Goal: Task Accomplishment & Management: Use online tool/utility

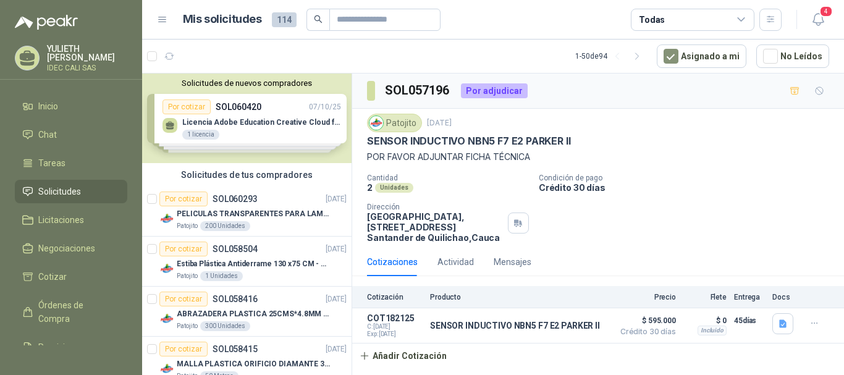
click at [577, 273] on div "Cotizaciones Actividad Mensajes" at bounding box center [598, 262] width 462 height 28
click at [782, 324] on icon "button" at bounding box center [782, 324] width 7 height 8
click at [815, 325] on icon "button" at bounding box center [814, 323] width 10 height 10
click at [633, 220] on div "Cantidad 2 Unidades Condición de pago Crédito 30 días Dirección Parque Industri…" at bounding box center [598, 208] width 462 height 69
click at [823, 17] on span "4" at bounding box center [826, 12] width 14 height 12
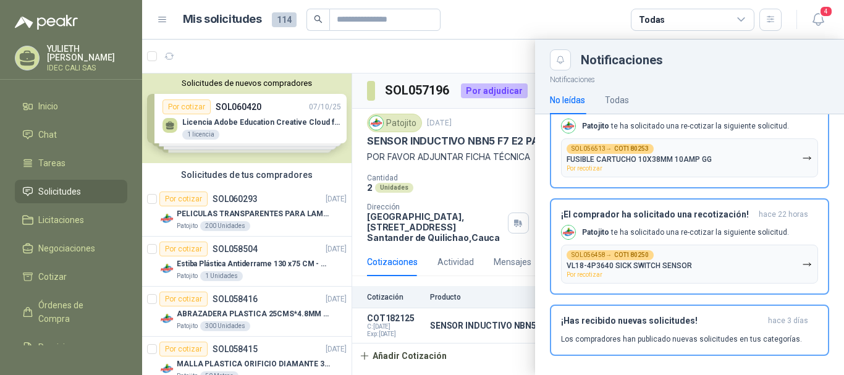
scroll to position [289, 0]
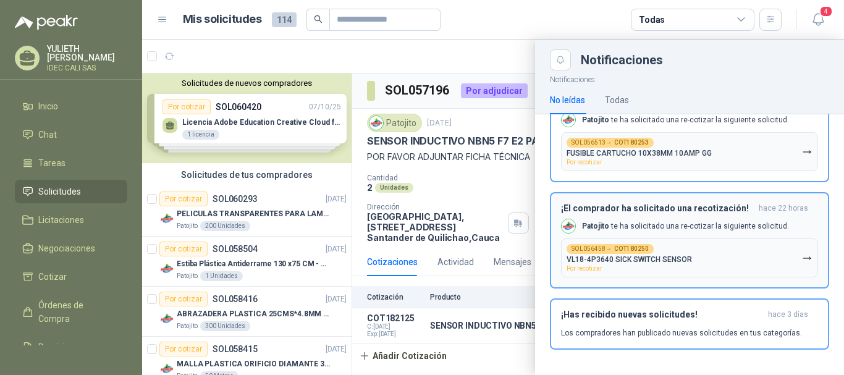
click at [719, 255] on button "SOL056458 → COT180250 VL18-4P3640 SICK SWITCH SENSOR Por recotizar" at bounding box center [689, 257] width 257 height 39
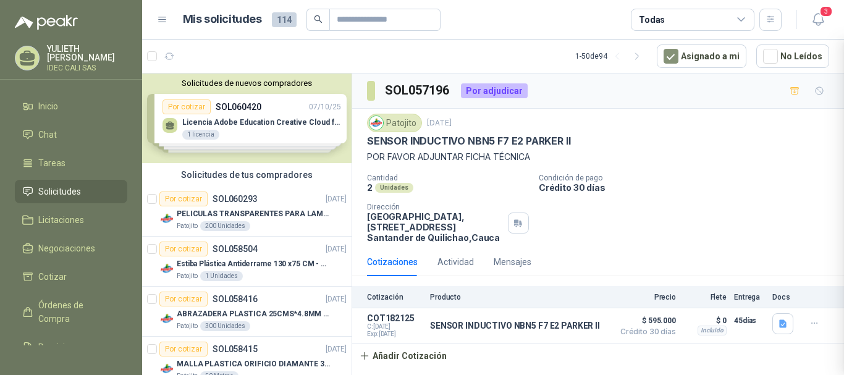
scroll to position [182, 0]
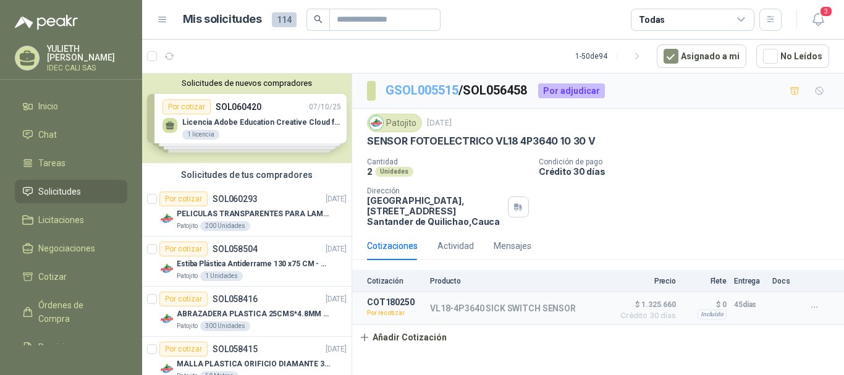
click at [432, 93] on link "GSOL005515" at bounding box center [421, 90] width 73 height 15
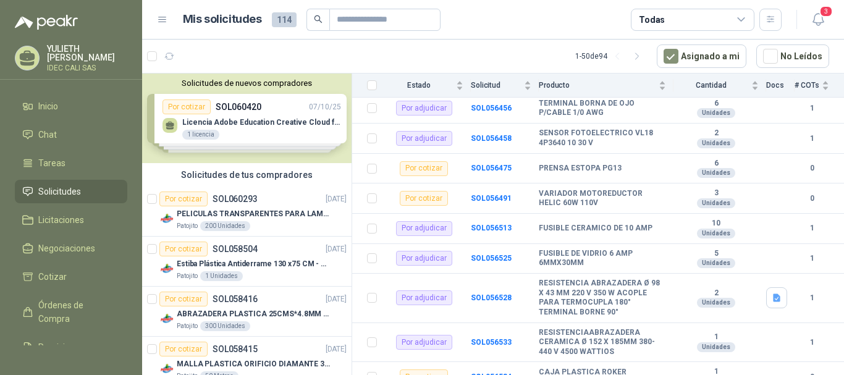
scroll to position [236, 0]
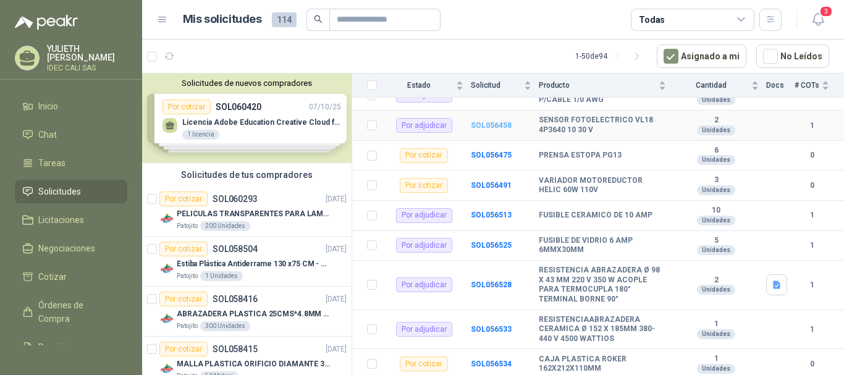
click at [487, 122] on b "SOL056458" at bounding box center [491, 125] width 41 height 9
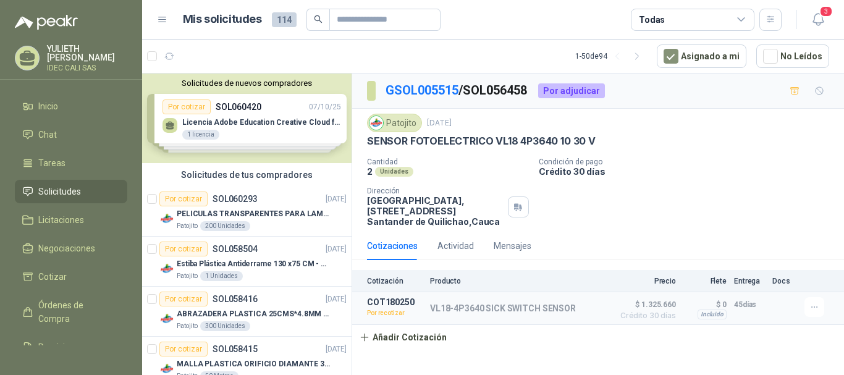
click at [721, 196] on div "Cantidad 2 Unidades Condición de pago Crédito 30 días Dirección Parque Industri…" at bounding box center [598, 191] width 462 height 69
click at [386, 340] on button "Añadir Cotización" at bounding box center [402, 337] width 101 height 25
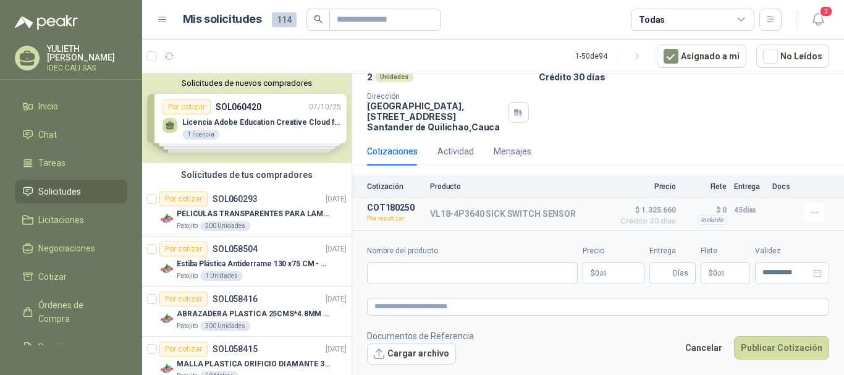
scroll to position [96, 0]
click at [804, 212] on button "button" at bounding box center [814, 212] width 20 height 20
click at [774, 188] on button "Re-cotizar" at bounding box center [789, 184] width 99 height 20
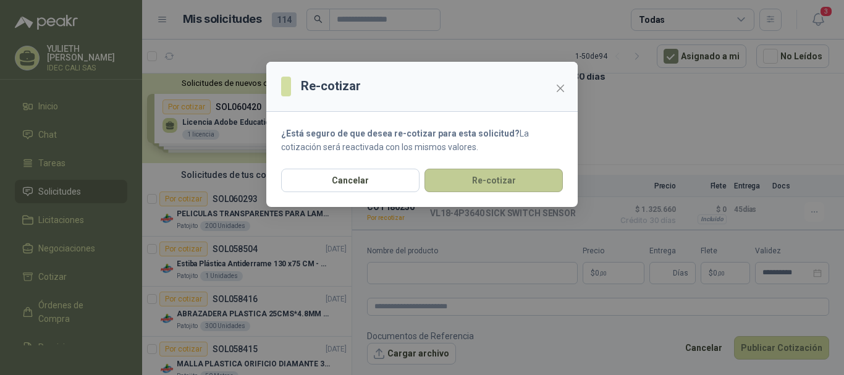
click at [498, 174] on button "Re-cotizar" at bounding box center [493, 180] width 138 height 23
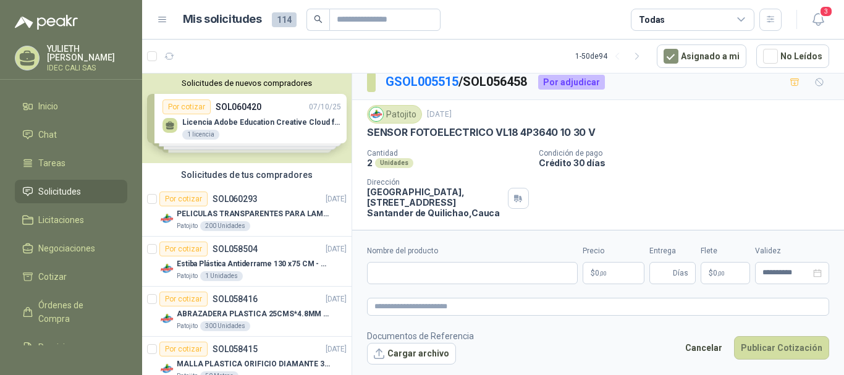
scroll to position [98, 0]
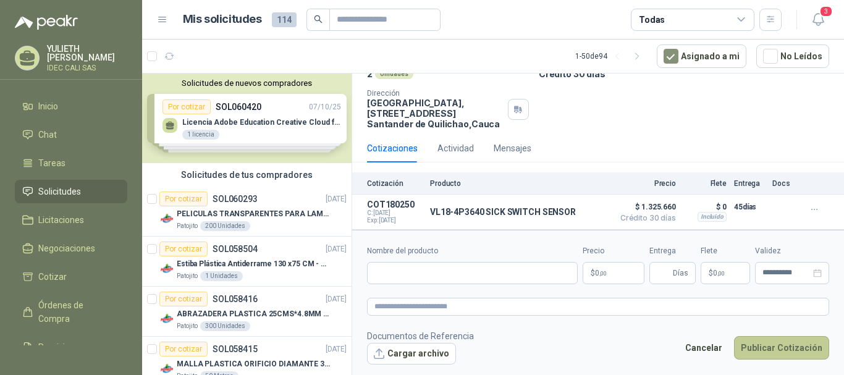
click at [798, 342] on button "Publicar Cotización" at bounding box center [781, 347] width 95 height 23
click at [818, 18] on icon "button" at bounding box center [817, 19] width 15 height 15
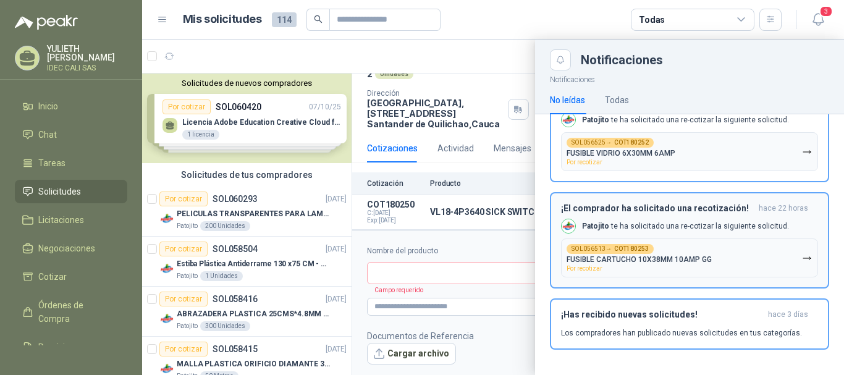
click at [689, 241] on button "SOL056513 → COT180253 FUSIBLE CARTUCHO 10X38MM 10AMP GG Por recotizar" at bounding box center [689, 257] width 257 height 39
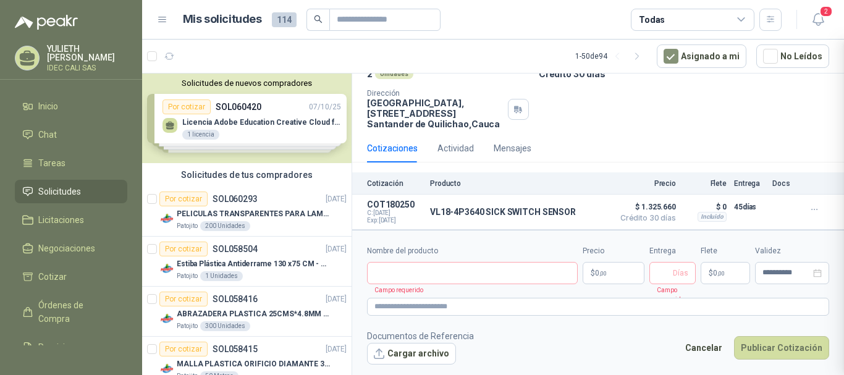
scroll to position [75, 0]
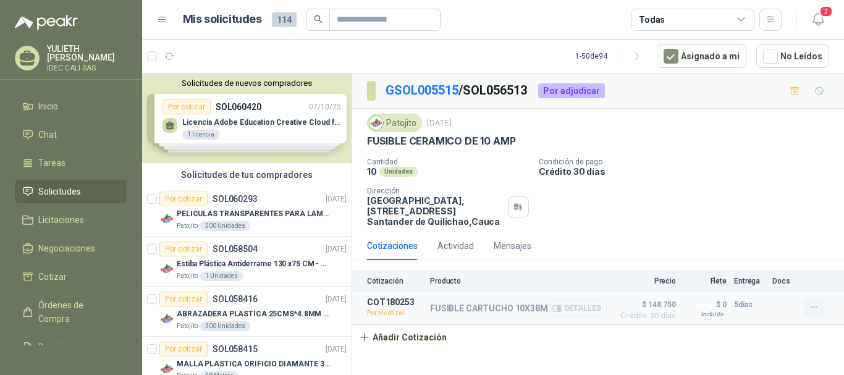
click at [813, 308] on icon "button" at bounding box center [814, 307] width 10 height 10
click at [777, 282] on button "Re-cotizar" at bounding box center [789, 280] width 99 height 20
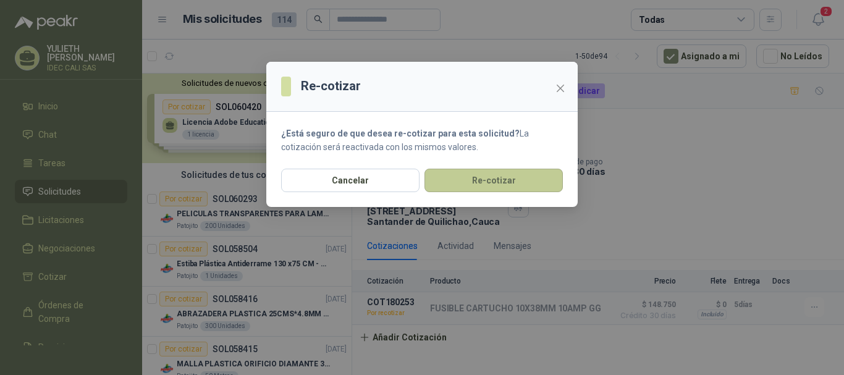
click at [499, 178] on button "Re-cotizar" at bounding box center [493, 180] width 138 height 23
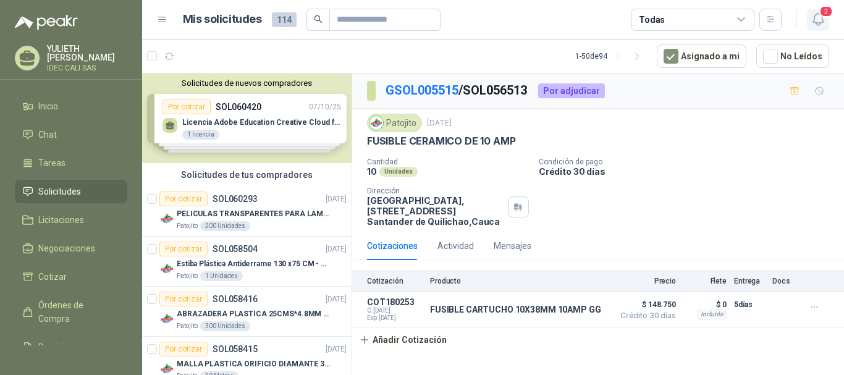
click at [818, 12] on icon "button" at bounding box center [817, 19] width 15 height 15
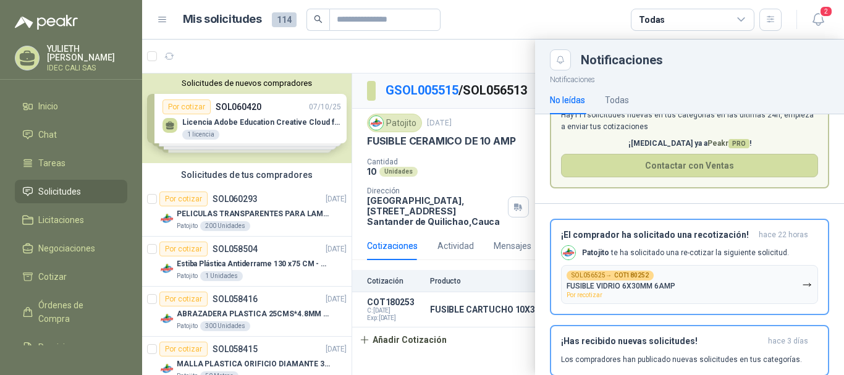
scroll to position [36, 0]
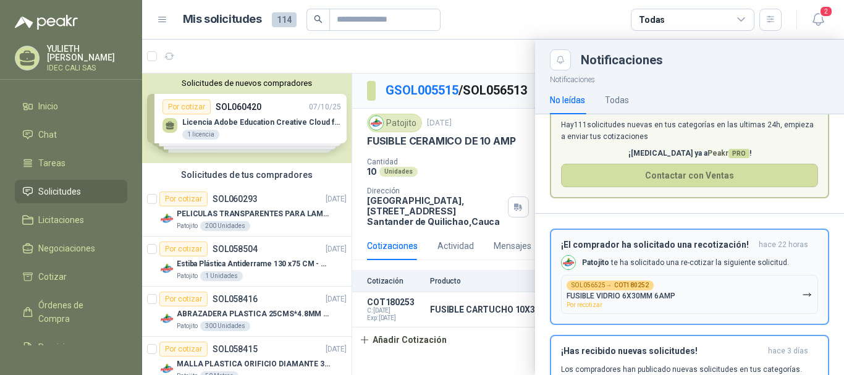
click at [695, 284] on button "SOL056525 → COT180252 FUSIBLE VIDRIO 6X30MM 6AMP Por recotizar" at bounding box center [689, 294] width 257 height 39
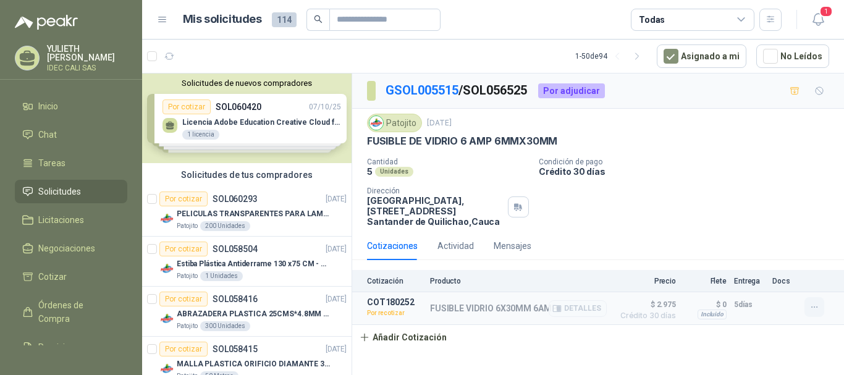
click at [810, 304] on icon "button" at bounding box center [814, 307] width 10 height 10
click at [768, 277] on button "Re-cotizar" at bounding box center [789, 280] width 99 height 20
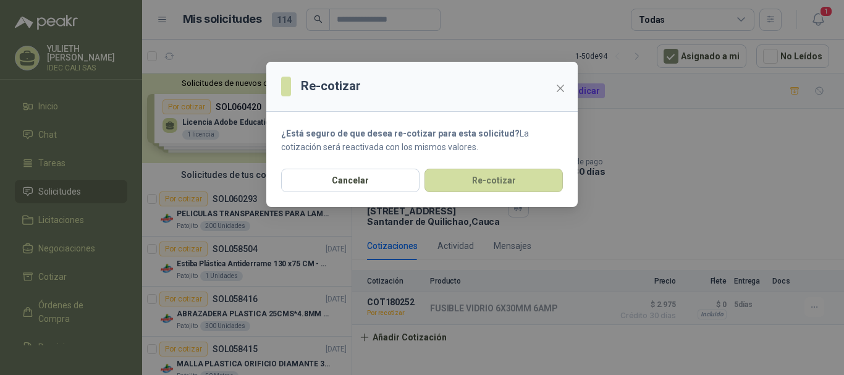
click at [495, 194] on div "Cancelar Re-cotizar" at bounding box center [421, 188] width 311 height 38
click at [493, 182] on button "Re-cotizar" at bounding box center [493, 180] width 138 height 23
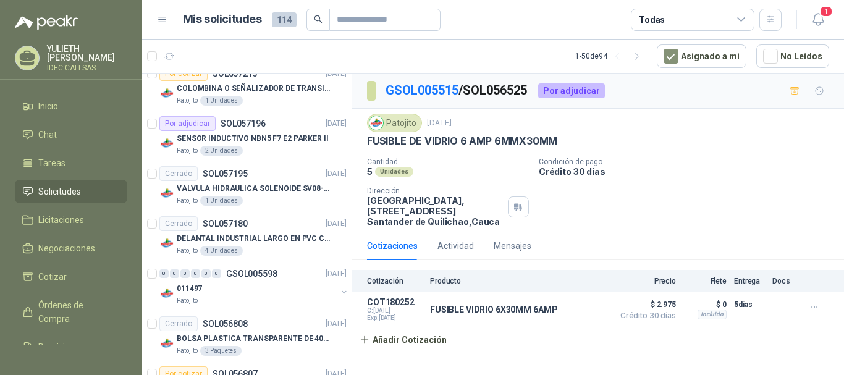
scroll to position [682, 0]
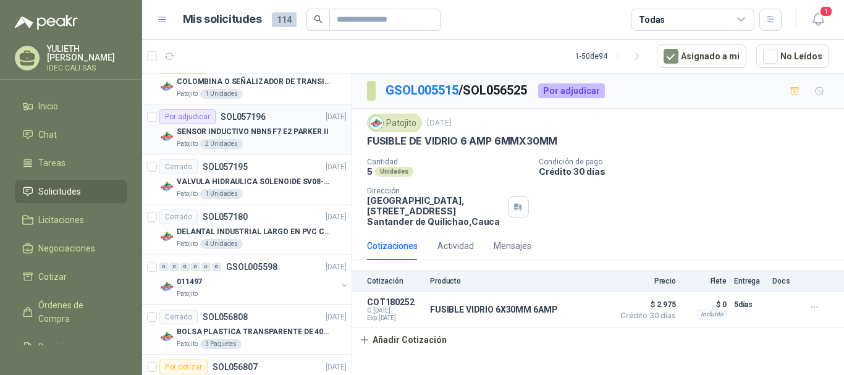
click at [253, 120] on p "SOL057196" at bounding box center [242, 116] width 45 height 9
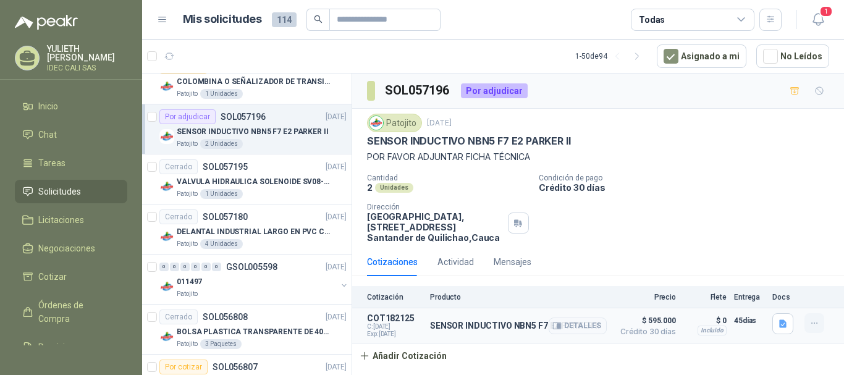
click at [815, 327] on icon "button" at bounding box center [814, 323] width 10 height 10
click at [716, 188] on p "Crédito 30 días" at bounding box center [688, 187] width 300 height 10
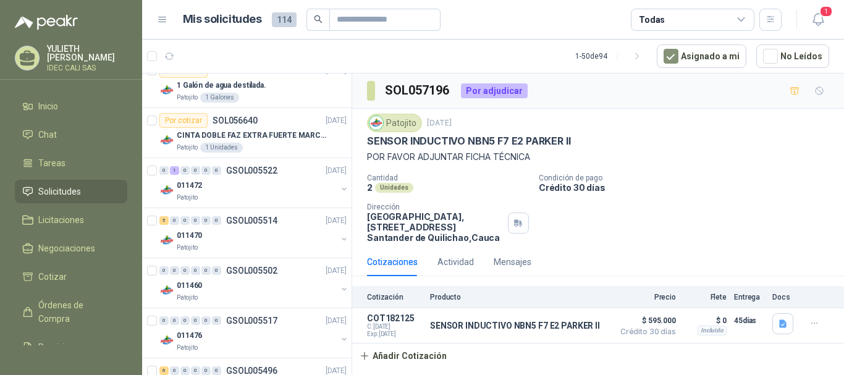
scroll to position [1241, 0]
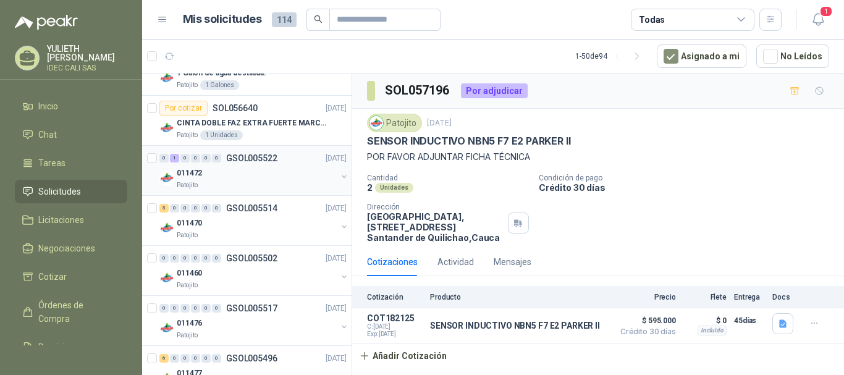
click at [262, 180] on div "011472" at bounding box center [257, 173] width 160 height 15
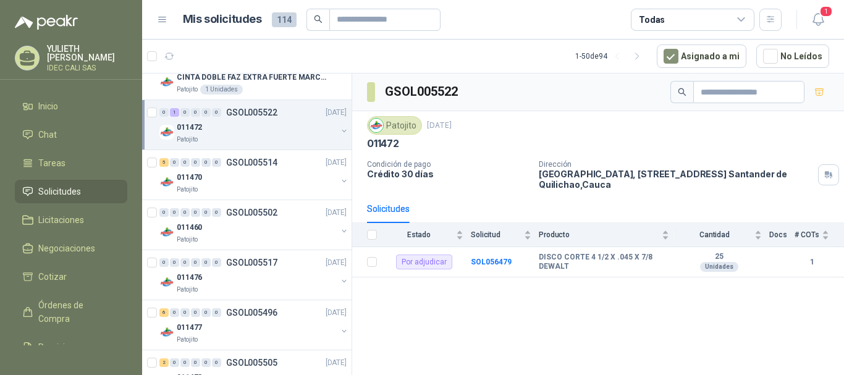
scroll to position [1364, 0]
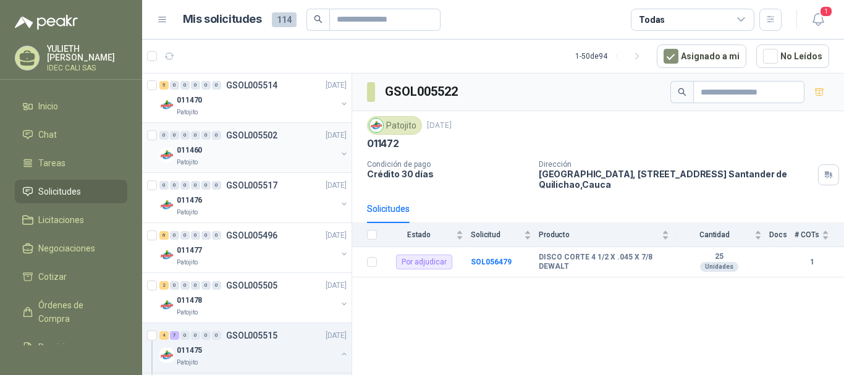
click at [234, 164] on div "Patojito" at bounding box center [257, 162] width 160 height 10
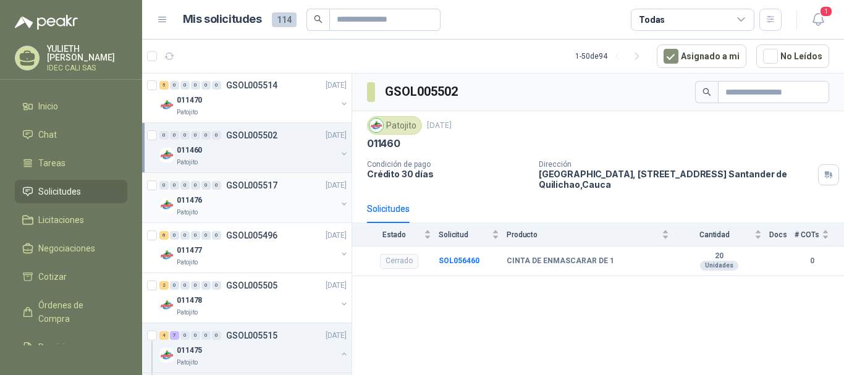
click at [233, 196] on div "011476" at bounding box center [257, 200] width 160 height 15
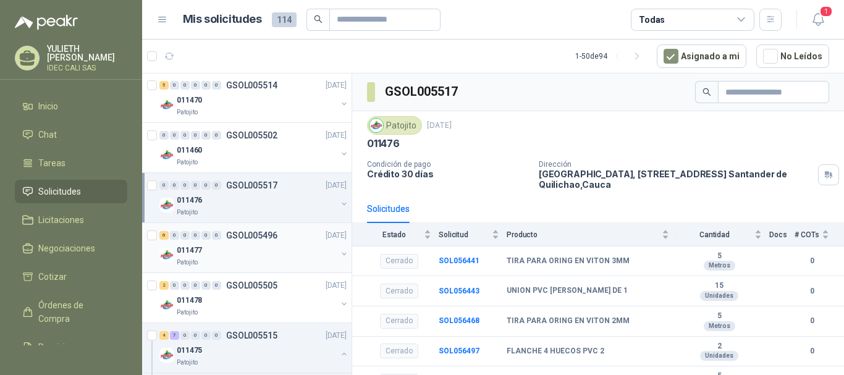
click at [240, 233] on p "GSOL005496" at bounding box center [251, 235] width 51 height 9
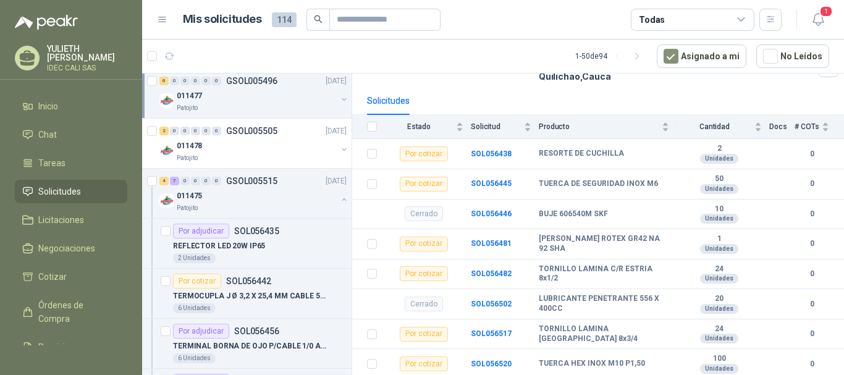
scroll to position [1544, 0]
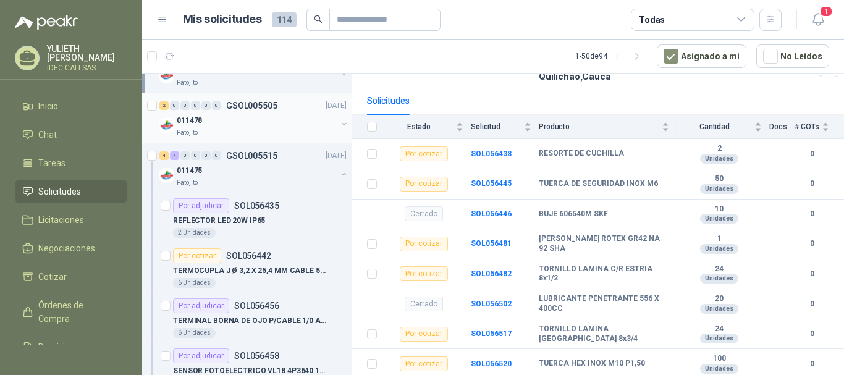
click at [239, 126] on div "011478" at bounding box center [257, 120] width 160 height 15
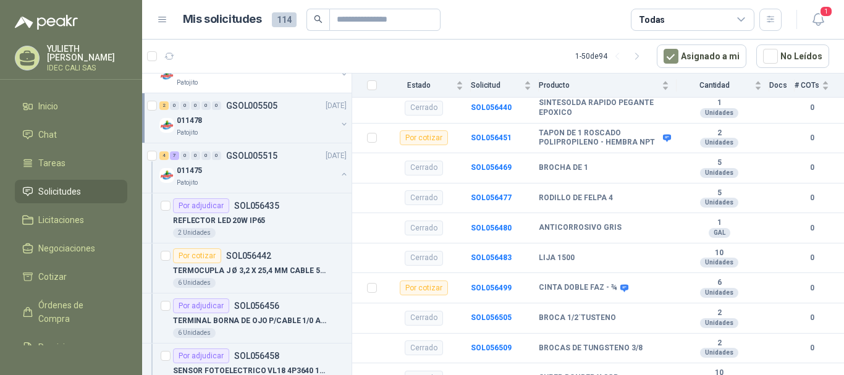
scroll to position [198, 0]
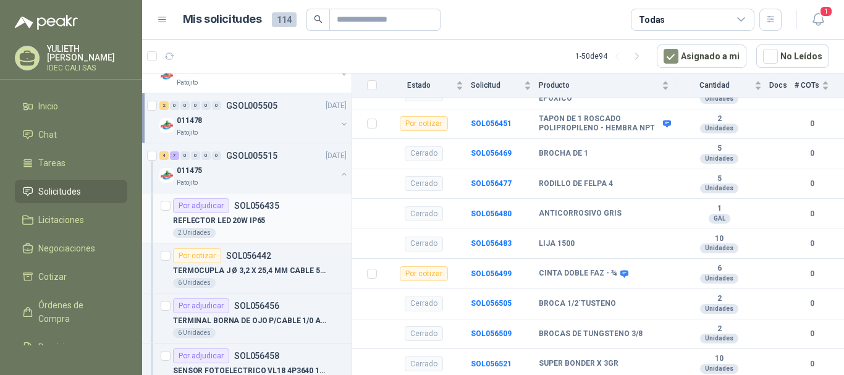
click at [253, 219] on p "REFLECTOR LED 20W IP65" at bounding box center [219, 221] width 92 height 12
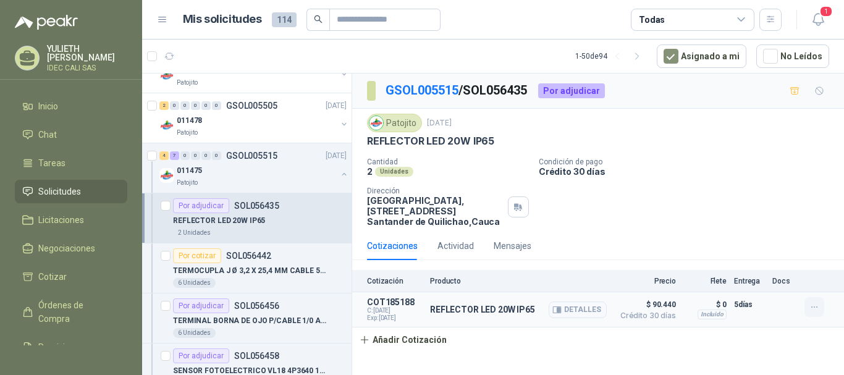
click at [807, 307] on button "button" at bounding box center [814, 307] width 20 height 20
click at [723, 341] on div "Cotización Producto Precio Flete Entrega Docs COT185188 C: [DATE] Exp: [DATE] R…" at bounding box center [598, 311] width 492 height 82
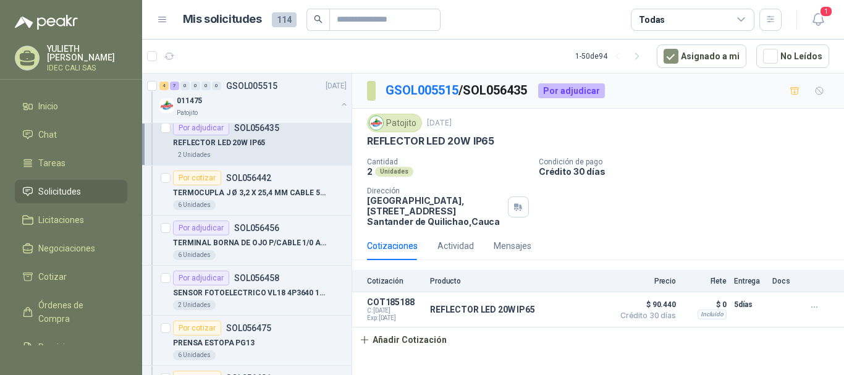
scroll to position [1634, 0]
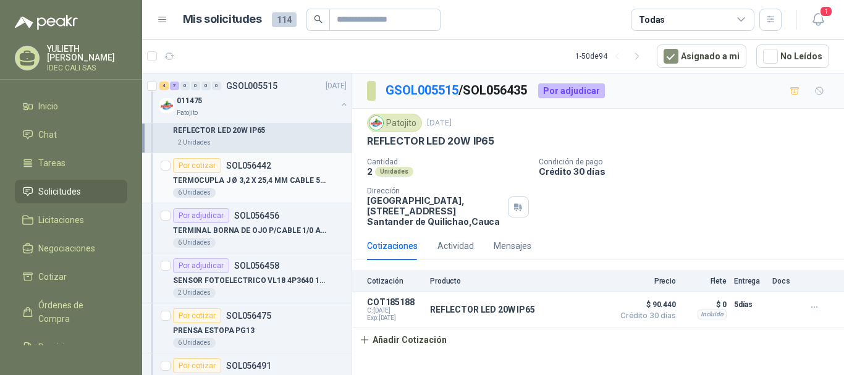
click at [281, 179] on p "TERMOCUPLA J Ø 3,2 X 25,4 MM CABLE 5 METROS ACOPLE 11,7 MM" at bounding box center [250, 181] width 154 height 12
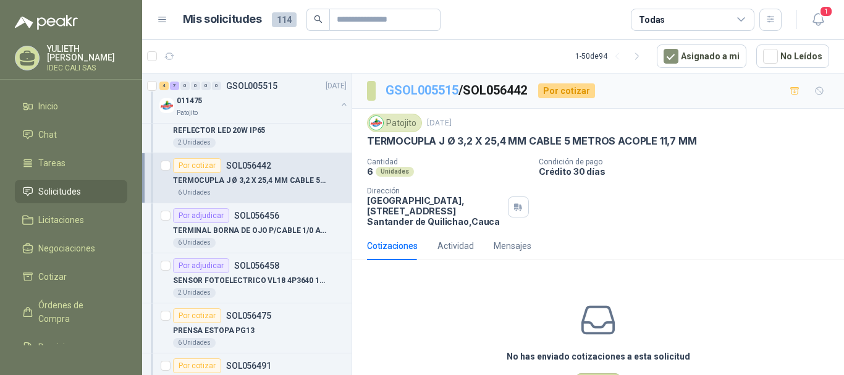
click at [425, 91] on link "GSOL005515" at bounding box center [421, 90] width 73 height 15
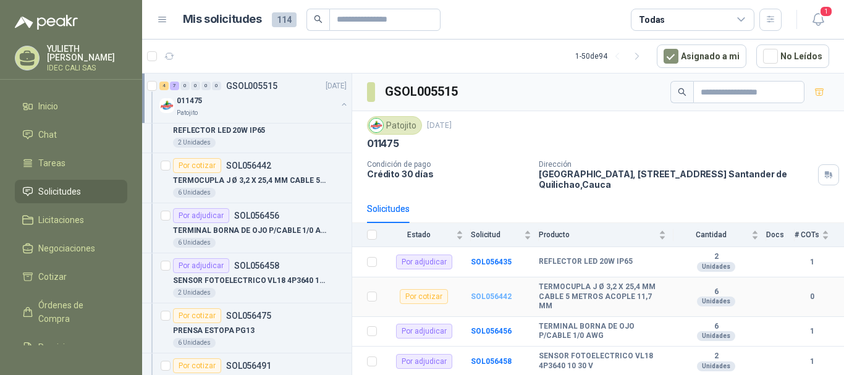
click at [481, 300] on b "SOL056442" at bounding box center [491, 296] width 41 height 9
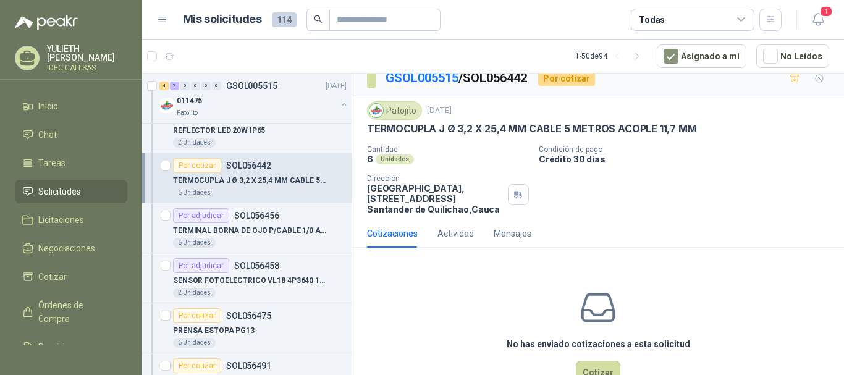
scroll to position [49, 0]
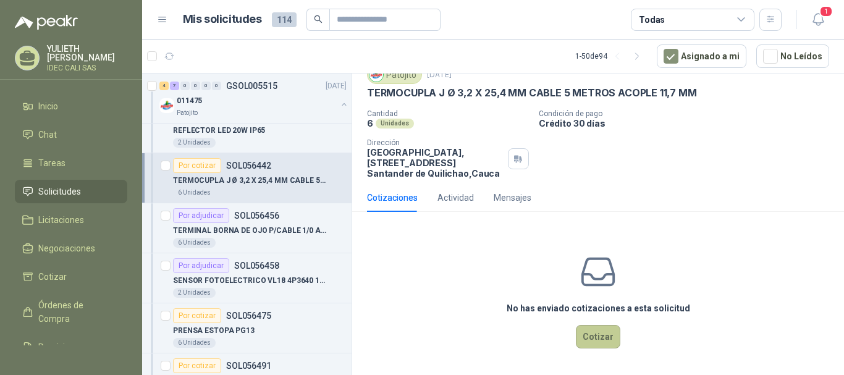
click at [588, 339] on button "Cotizar" at bounding box center [598, 336] width 44 height 23
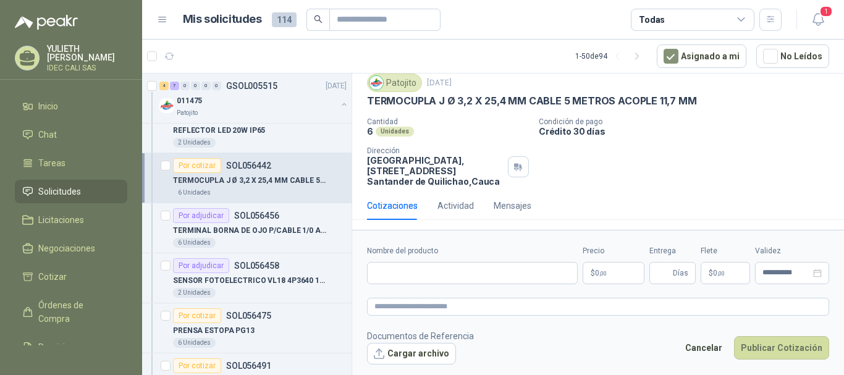
scroll to position [40, 0]
paste textarea "**********"
type textarea "**********"
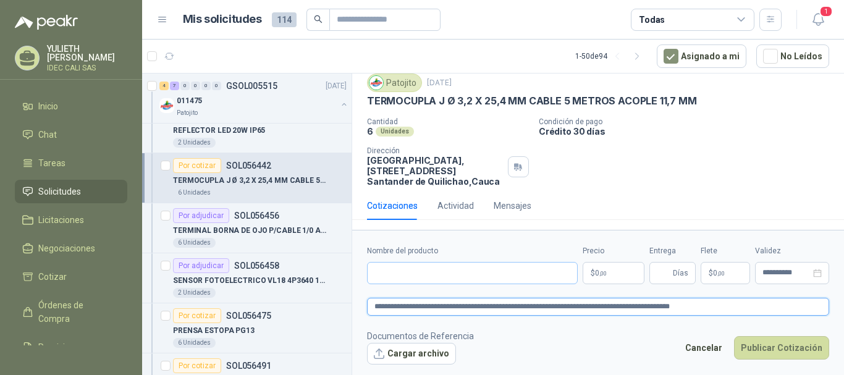
type textarea "**********"
click at [398, 267] on input "Nombre del producto" at bounding box center [472, 273] width 211 height 22
click at [671, 98] on p "TERMOCUPLA J Ø 3,2 X 25,4 MM CABLE 5 METROS ACOPLE 11,7 MM" at bounding box center [532, 100] width 330 height 13
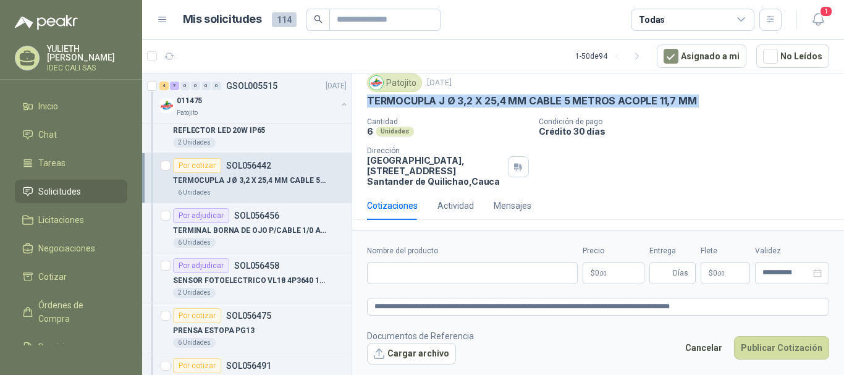
click at [671, 98] on p "TERMOCUPLA J Ø 3,2 X 25,4 MM CABLE 5 METROS ACOPLE 11,7 MM" at bounding box center [532, 100] width 330 height 13
copy p "TERMOCUPLA J Ø 3,2 X 25,4 MM CABLE 5 METROS ACOPLE 11,7 MM"
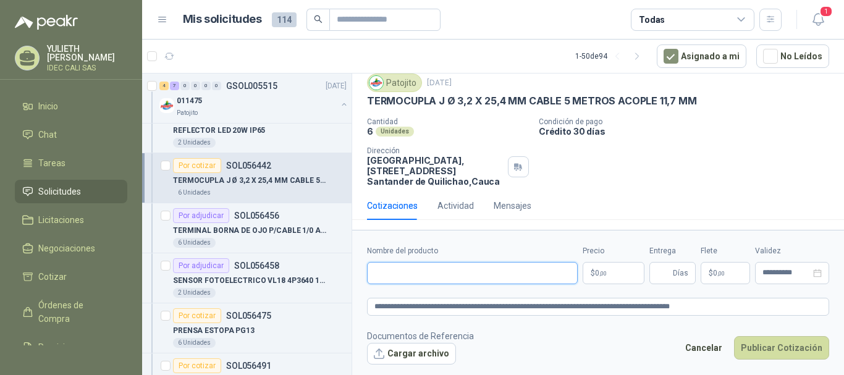
paste input "**********"
click at [555, 273] on input "**********" at bounding box center [472, 273] width 211 height 22
type input "**********"
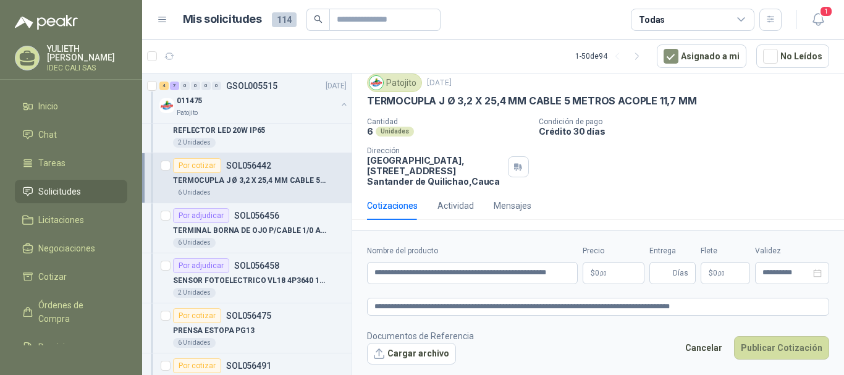
click at [617, 277] on p "$ 0 ,00" at bounding box center [613, 273] width 62 height 22
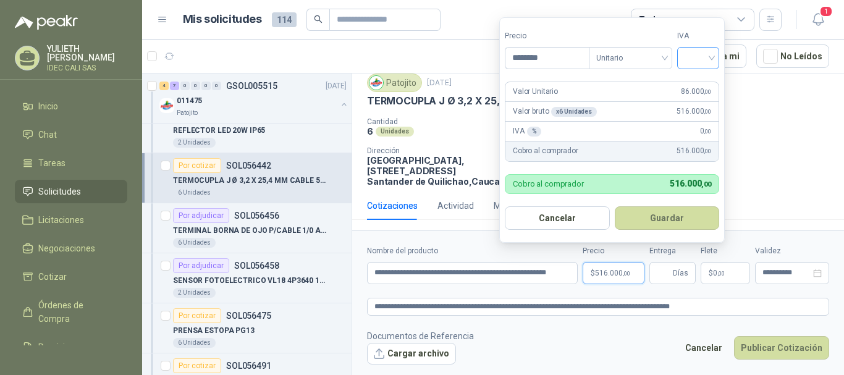
type input "********"
click at [698, 59] on input "search" at bounding box center [697, 57] width 27 height 19
click at [698, 86] on div "19%" at bounding box center [700, 84] width 23 height 14
click at [668, 220] on button "Guardar" at bounding box center [669, 217] width 106 height 23
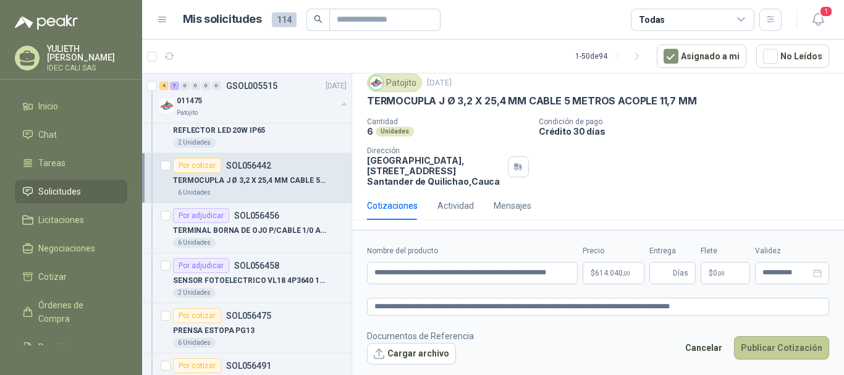
click at [771, 350] on button "Publicar Cotización" at bounding box center [781, 347] width 95 height 23
type input "*"
click at [771, 350] on button "Publicar Cotización" at bounding box center [781, 347] width 95 height 23
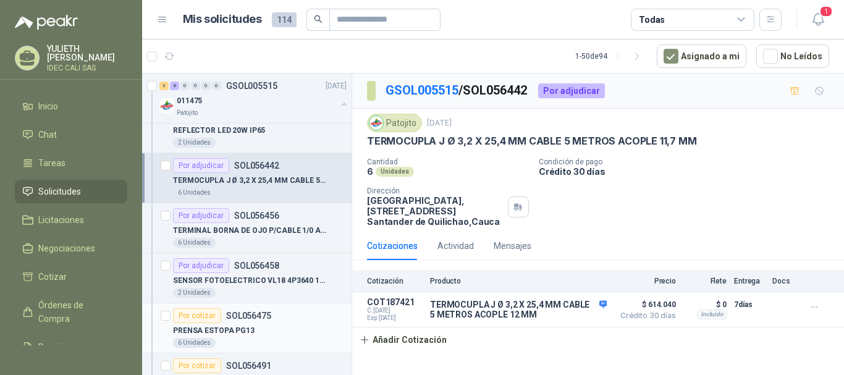
click at [216, 316] on div "Por cotizar" at bounding box center [197, 315] width 48 height 15
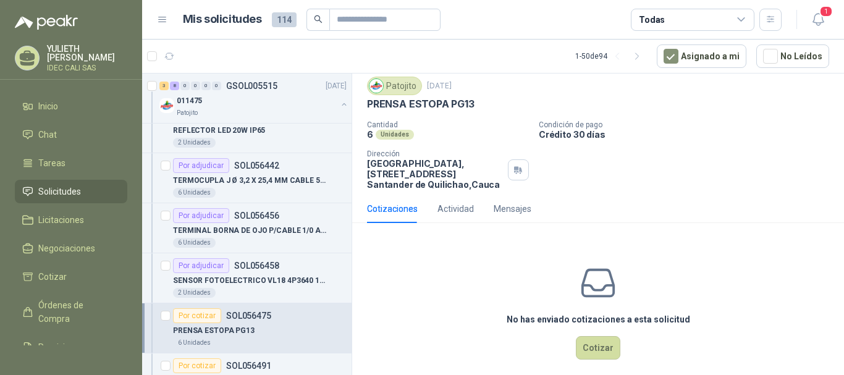
scroll to position [49, 0]
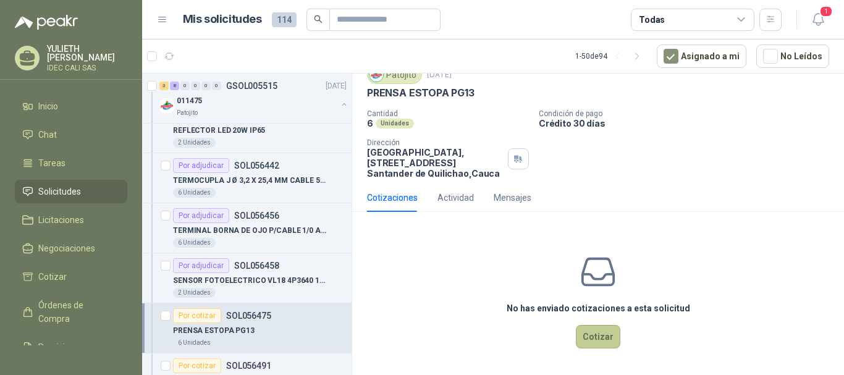
click at [600, 340] on button "Cotizar" at bounding box center [598, 336] width 44 height 23
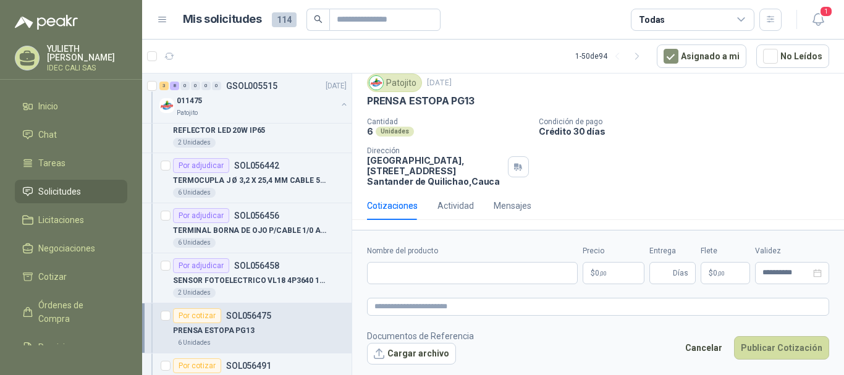
scroll to position [40, 0]
click at [453, 106] on p "PRENSA ESTOPA PG13" at bounding box center [420, 100] width 107 height 13
click at [431, 94] on p "PRENSA ESTOPA PG13" at bounding box center [420, 100] width 107 height 13
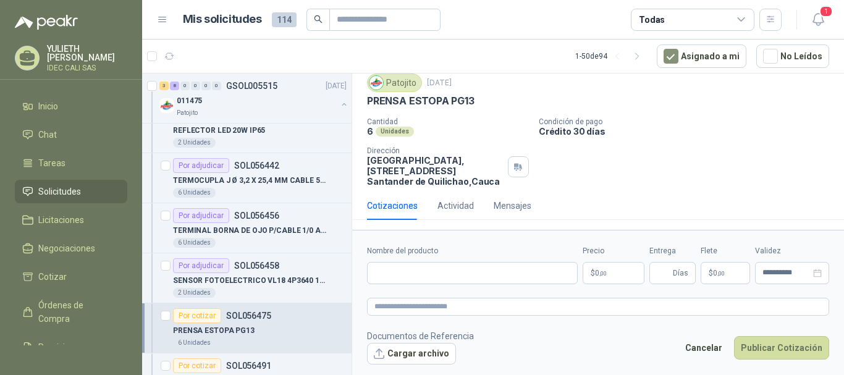
click at [431, 94] on p "PRENSA ESTOPA PG13" at bounding box center [420, 100] width 107 height 13
copy p "PRENSA ESTOPA PG13"
paste input "**********"
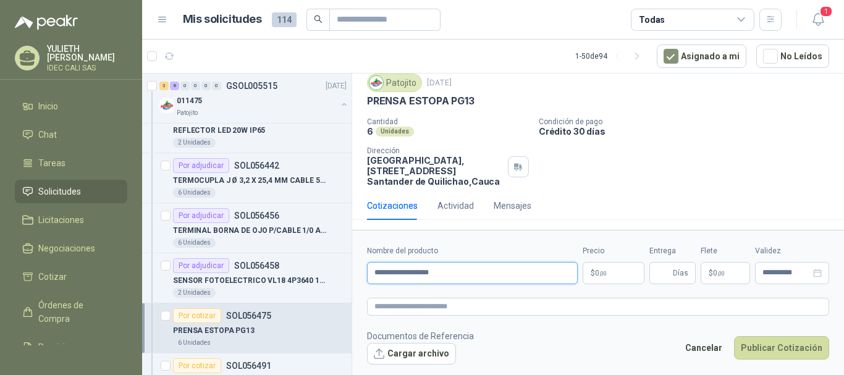
type input "**********"
click at [616, 275] on p "$ 0 ,00" at bounding box center [613, 273] width 62 height 22
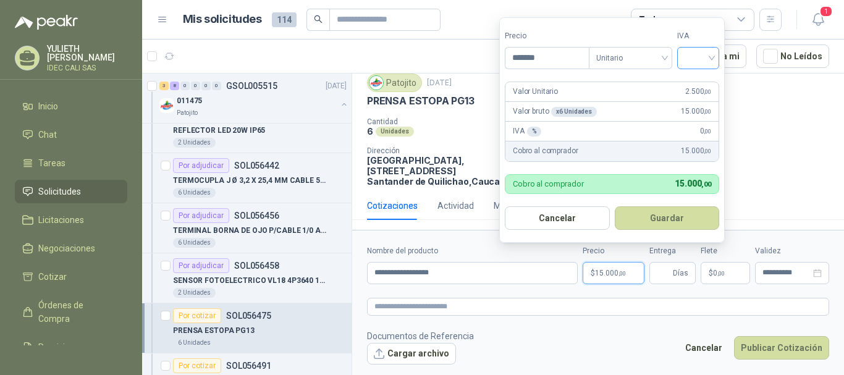
type input "*******"
click at [708, 57] on input "search" at bounding box center [697, 57] width 27 height 19
click at [702, 81] on div "19%" at bounding box center [700, 84] width 23 height 14
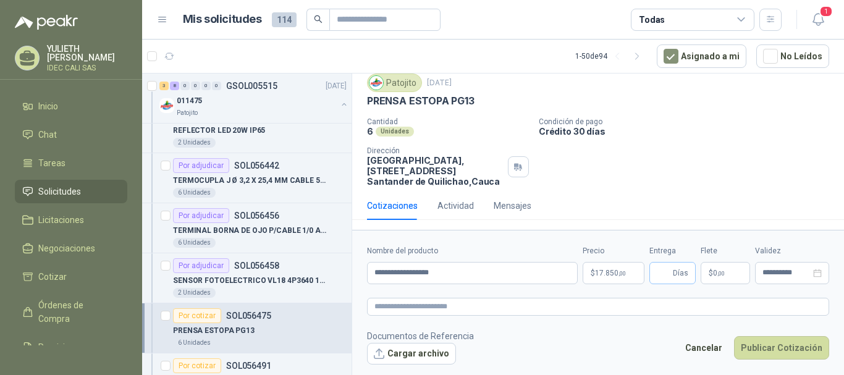
click at [681, 276] on span "Días" at bounding box center [680, 272] width 15 height 21
type input "*"
click at [798, 345] on button "Publicar Cotización" at bounding box center [781, 347] width 95 height 23
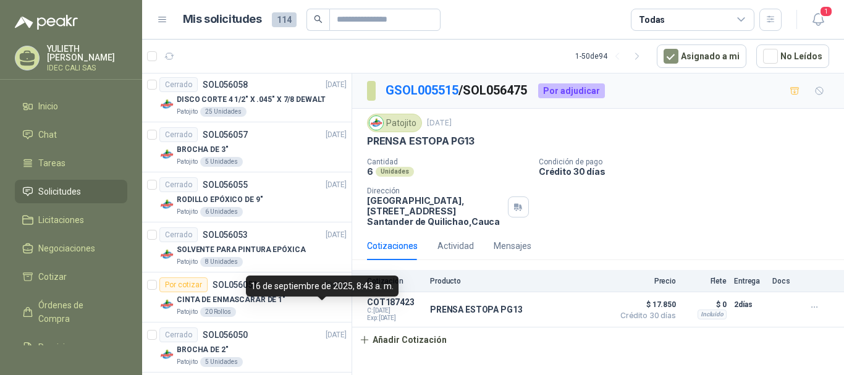
scroll to position [2876, 0]
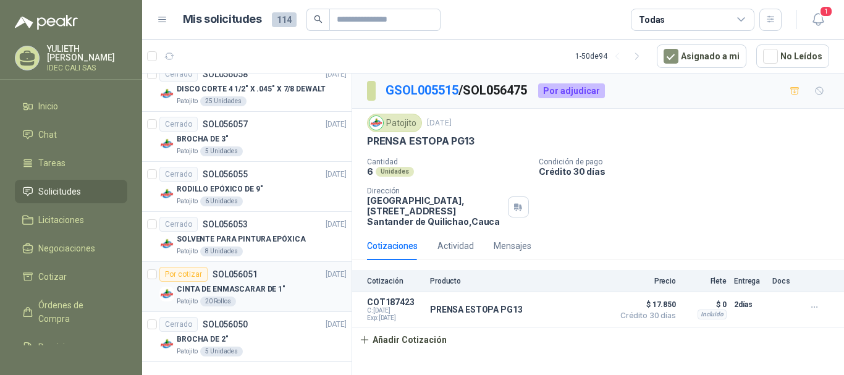
click at [205, 300] on div "20 Rollos" at bounding box center [218, 301] width 36 height 10
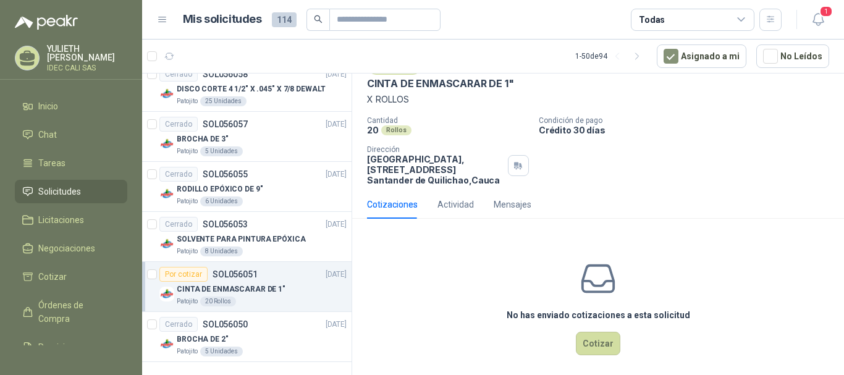
scroll to position [65, 0]
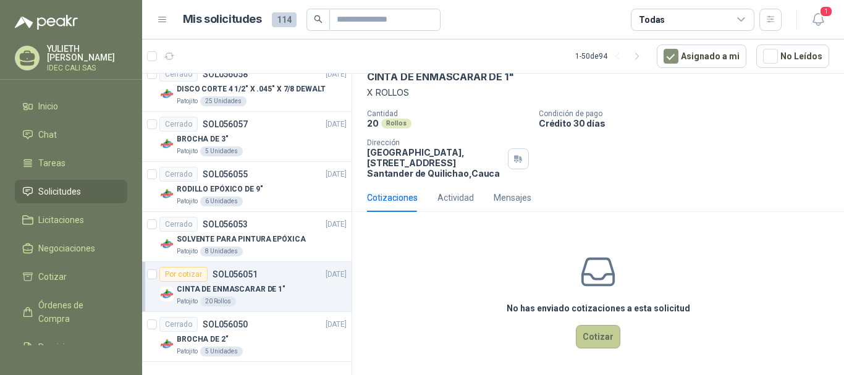
click at [600, 342] on button "Cotizar" at bounding box center [598, 336] width 44 height 23
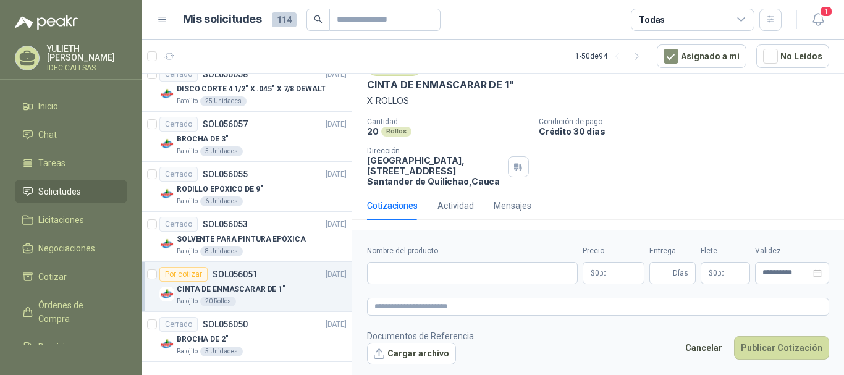
scroll to position [56, 0]
click at [436, 81] on p "CINTA DE ENMASCARAR DE 1"" at bounding box center [440, 84] width 147 height 13
copy p "CINTA DE ENMASCARAR DE 1""
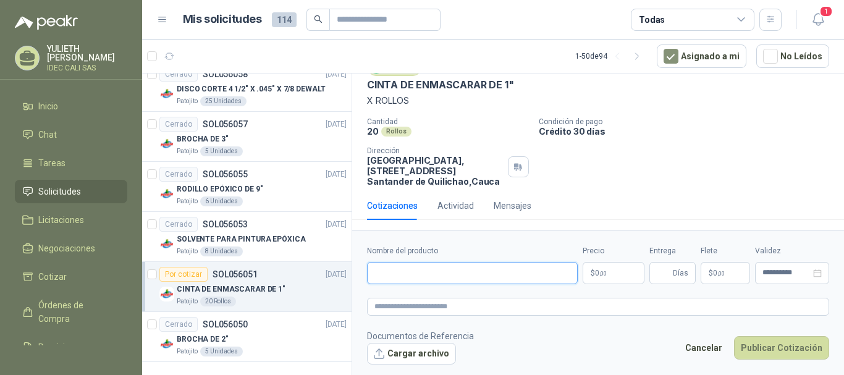
click at [404, 277] on input "Nombre del producto" at bounding box center [472, 273] width 211 height 22
paste input "**********"
type input "**********"
